Goal: Check status

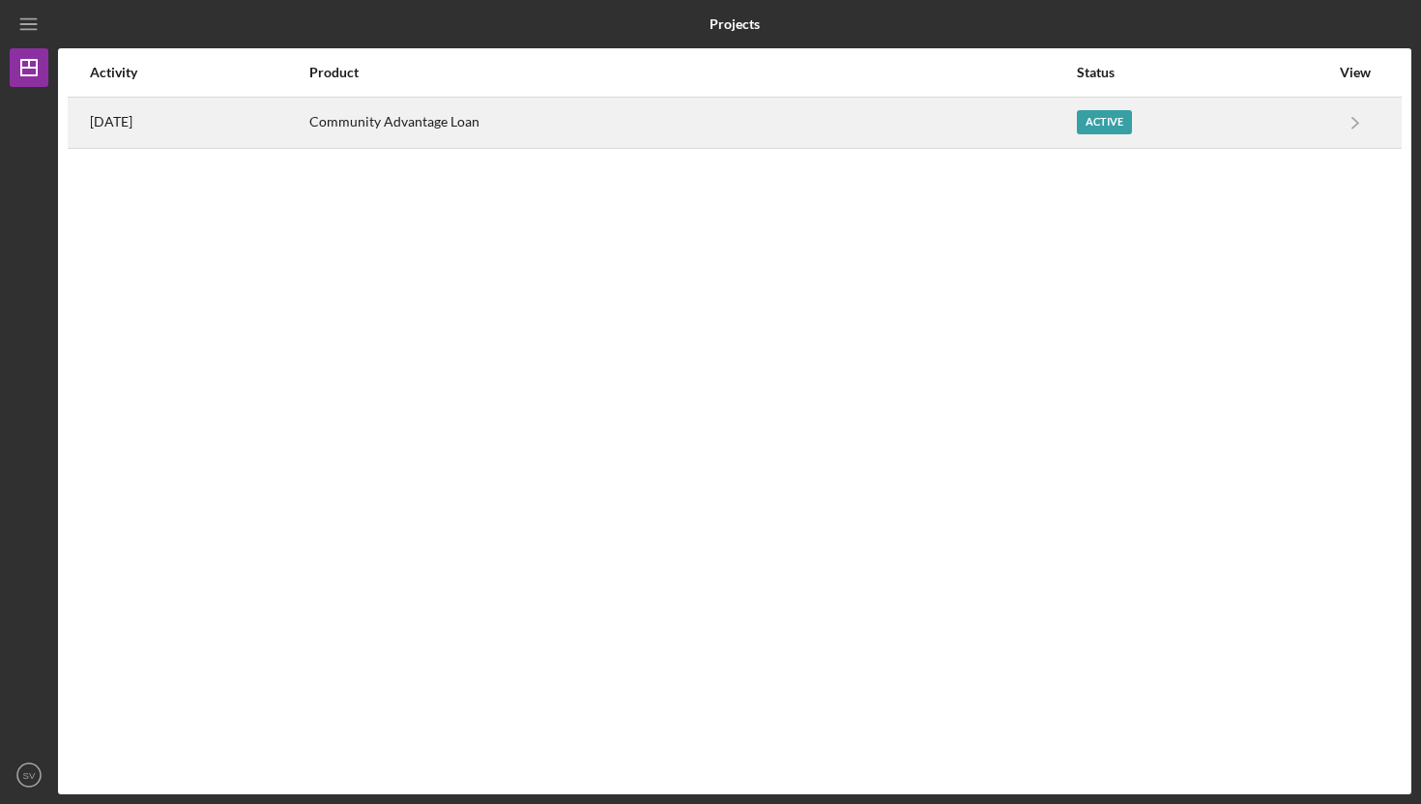
click at [1152, 118] on div "Active" at bounding box center [1203, 123] width 252 height 48
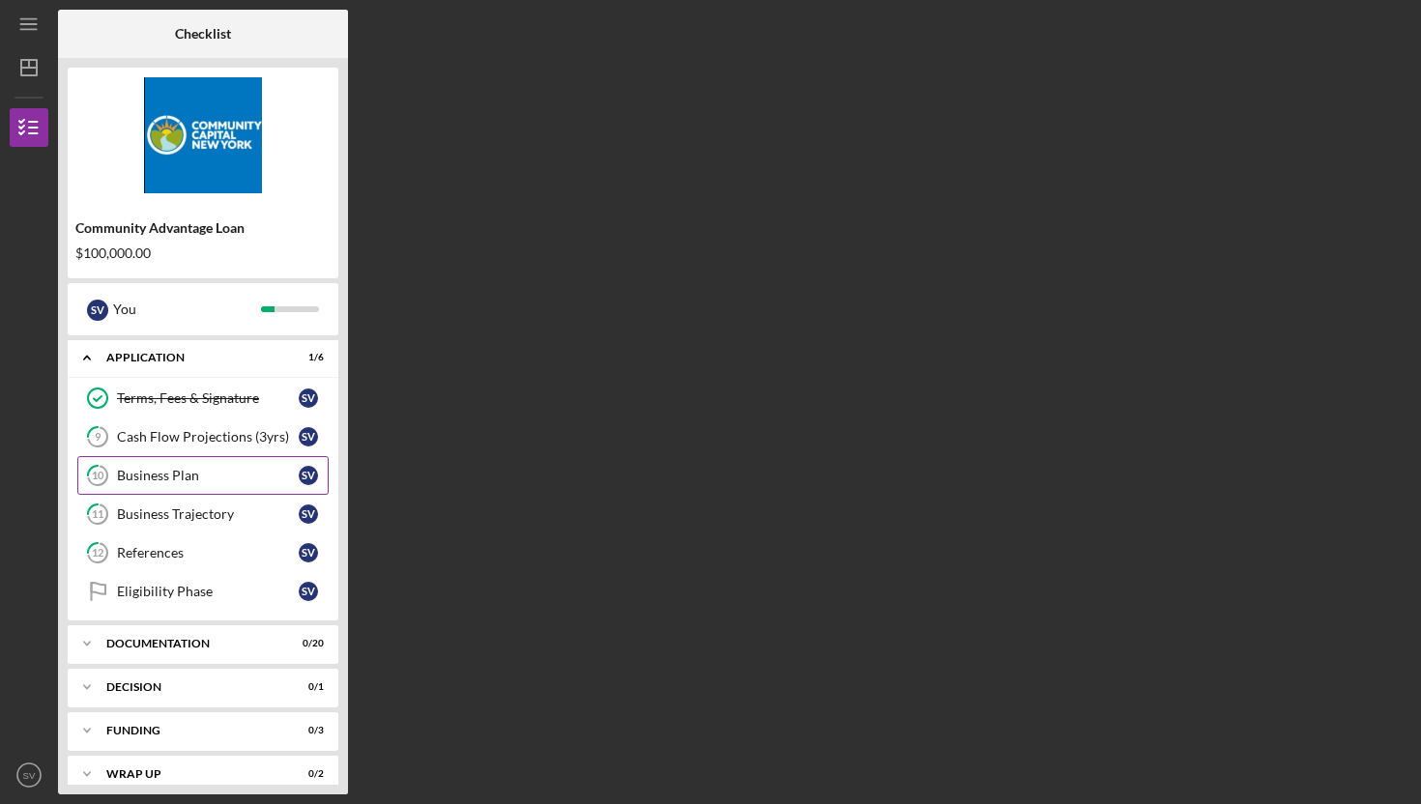
scroll to position [64, 0]
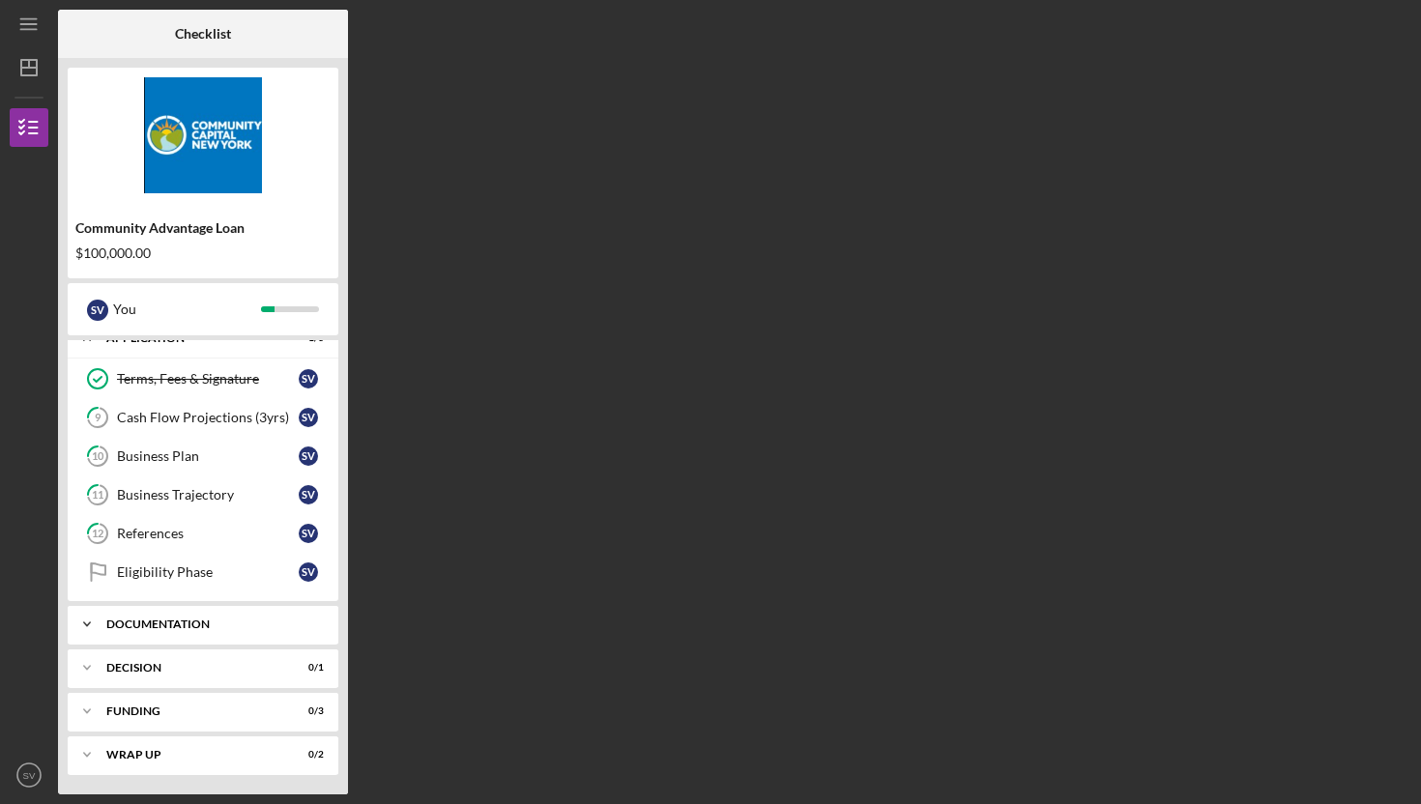
click at [224, 624] on div "Documentation" at bounding box center [210, 625] width 208 height 12
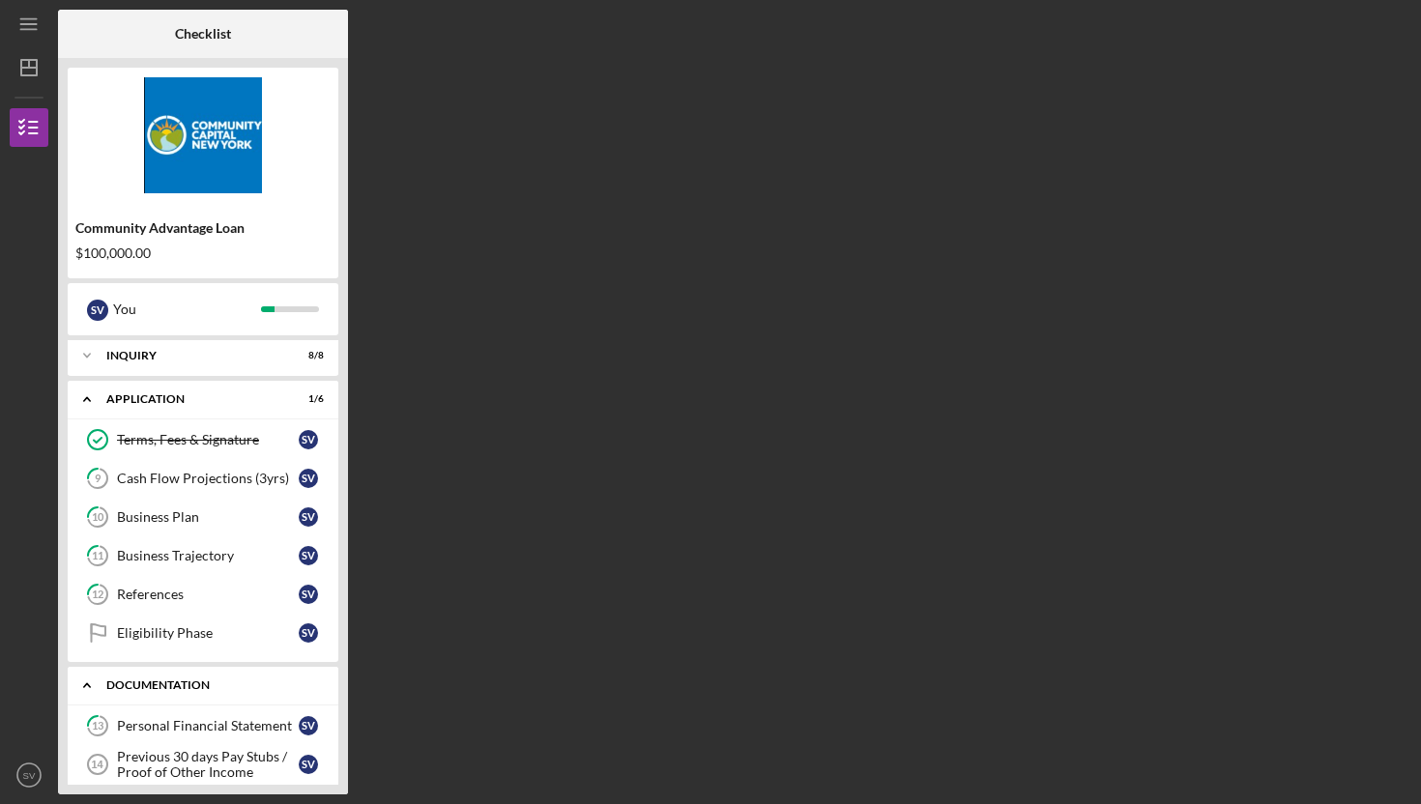
scroll to position [0, 0]
click at [288, 437] on div "Terms, Fees & Signature" at bounding box center [208, 442] width 182 height 15
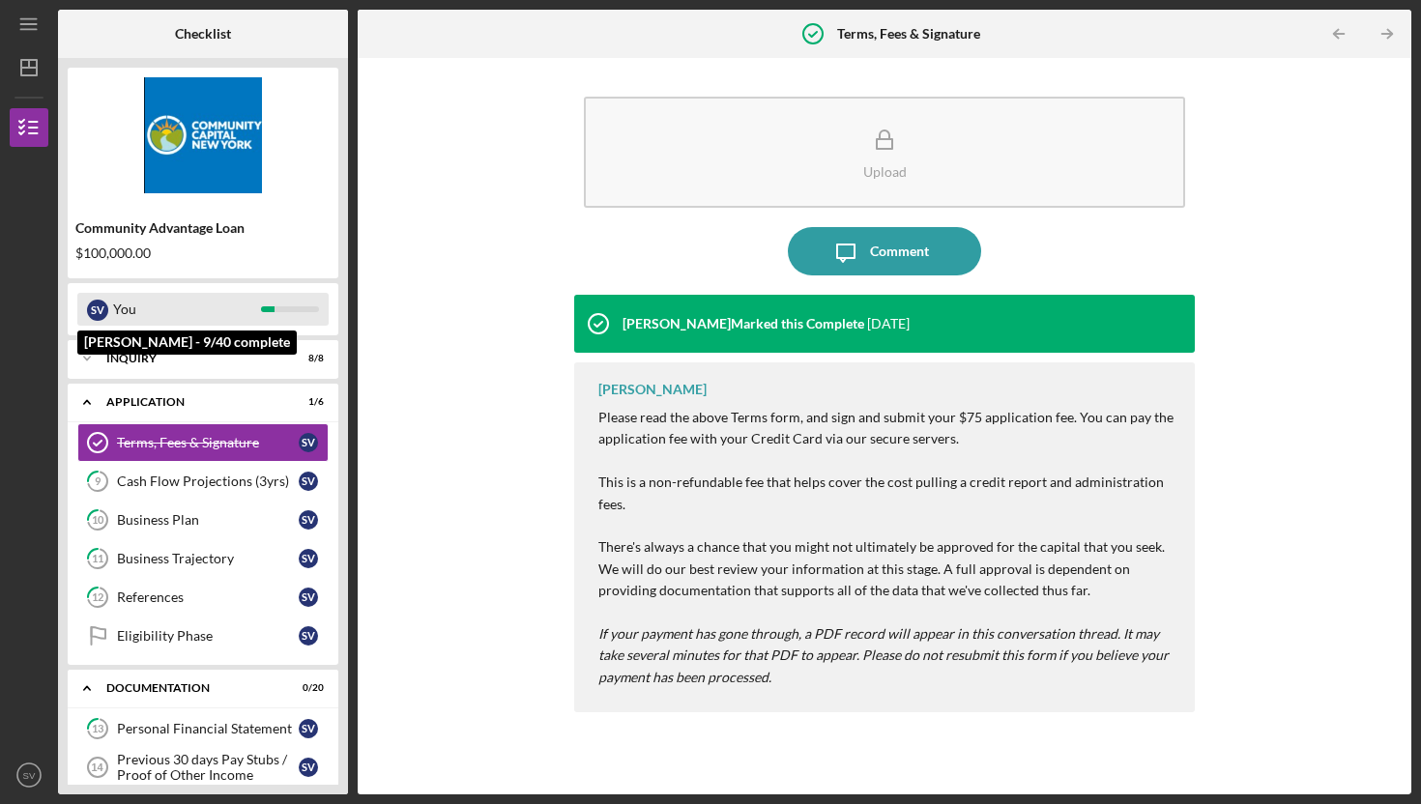
click at [262, 320] on div "S V You" at bounding box center [202, 309] width 251 height 33
click at [271, 309] on div at bounding box center [268, 310] width 14 height 6
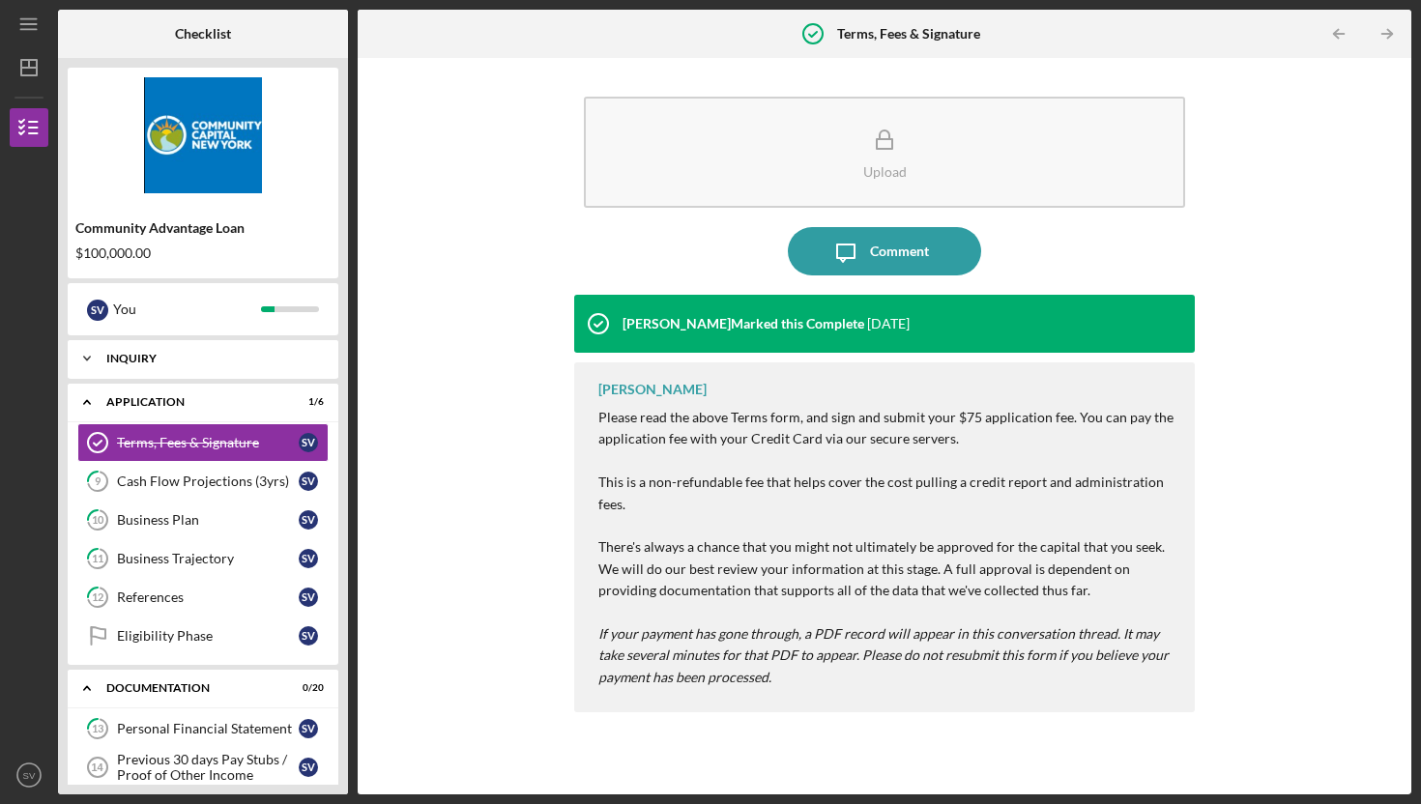
click at [280, 355] on div "Inquiry" at bounding box center [210, 359] width 208 height 12
